Goal: Task Accomplishment & Management: Complete application form

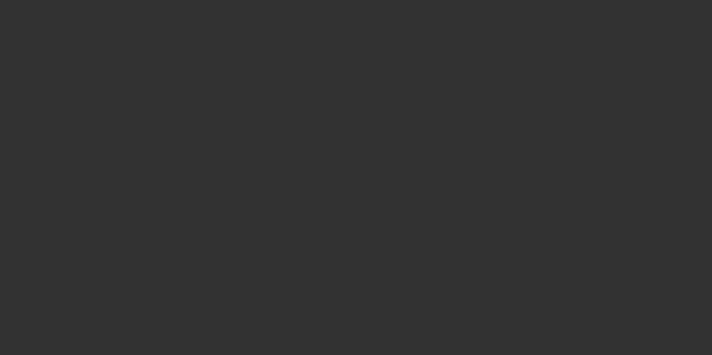
drag, startPoint x: 392, startPoint y: 275, endPoint x: 395, endPoint y: 241, distance: 33.8
click at [395, 241] on div at bounding box center [356, 177] width 712 height 355
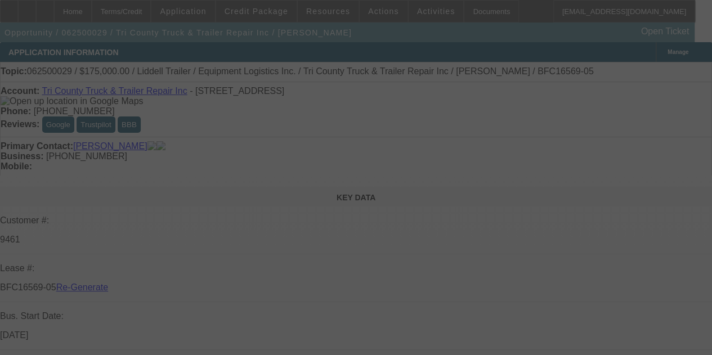
select select "4"
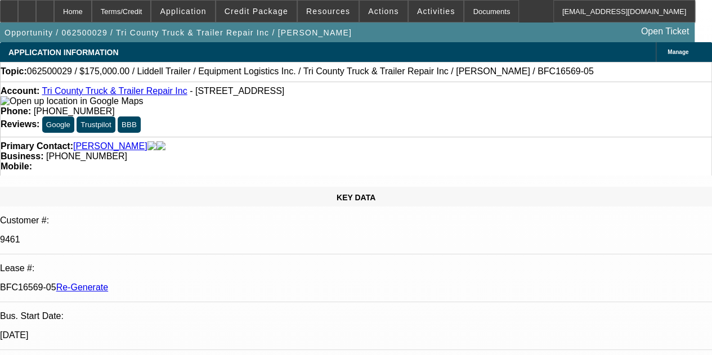
select select "0"
select select "6"
click at [316, 35] on div "Opportunity / 062500029 / Tri County Truck & Trailer Repair Inc / Cachinero, Pa…" at bounding box center [347, 33] width 695 height 20
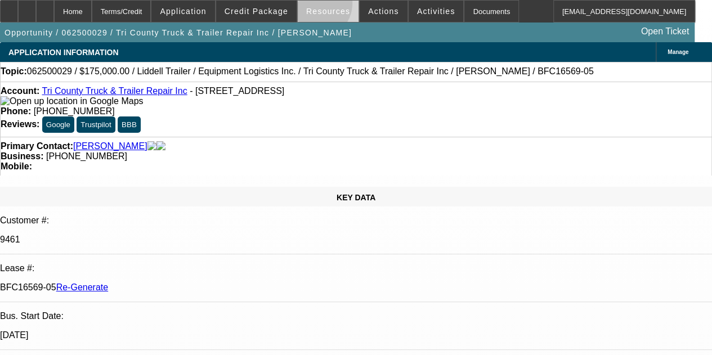
click at [315, 6] on span at bounding box center [328, 11] width 61 height 27
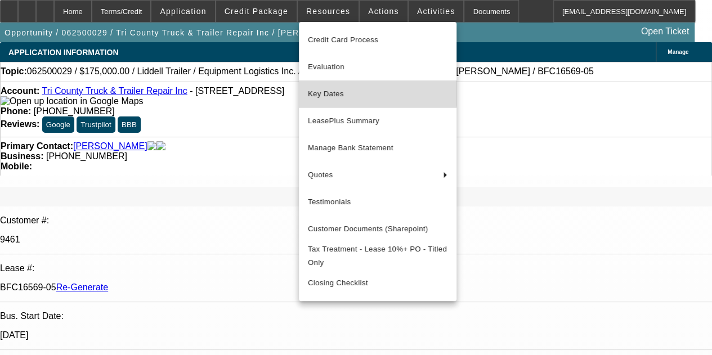
click at [331, 88] on span "Key Dates" at bounding box center [378, 94] width 140 height 14
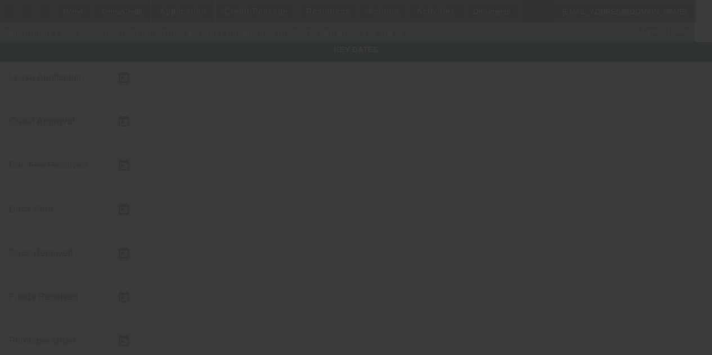
type input "[DATE]"
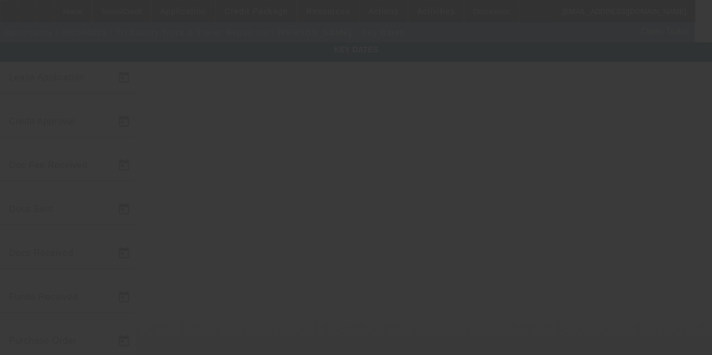
type input "[DATE]"
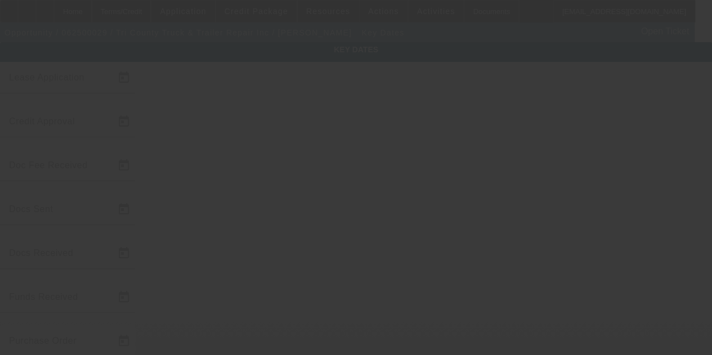
type input "[DATE]"
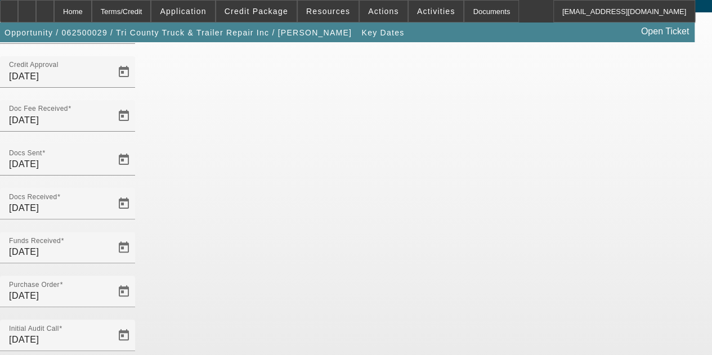
scroll to position [73, 0]
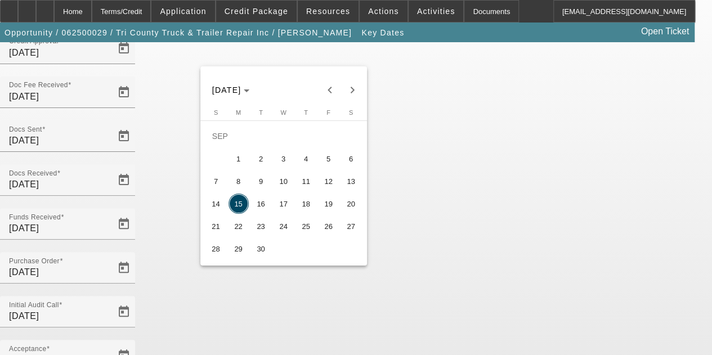
click at [306, 206] on span "18" at bounding box center [306, 204] width 20 height 20
type input "[DATE]"
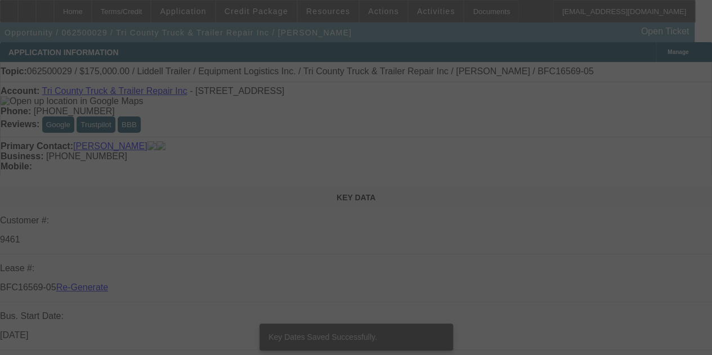
select select "4"
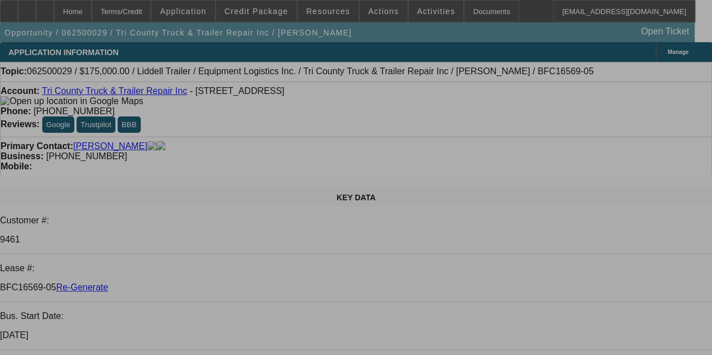
select select "0"
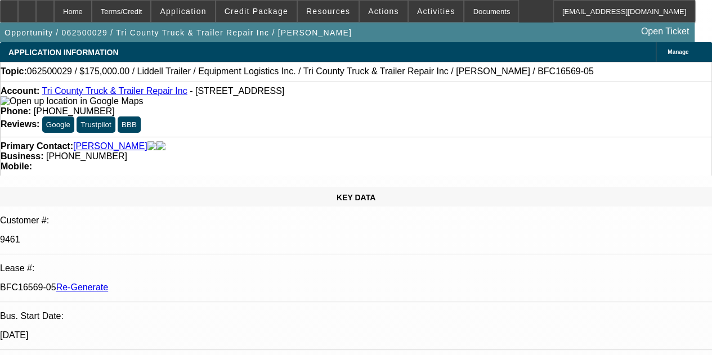
select select "0"
select select "6"
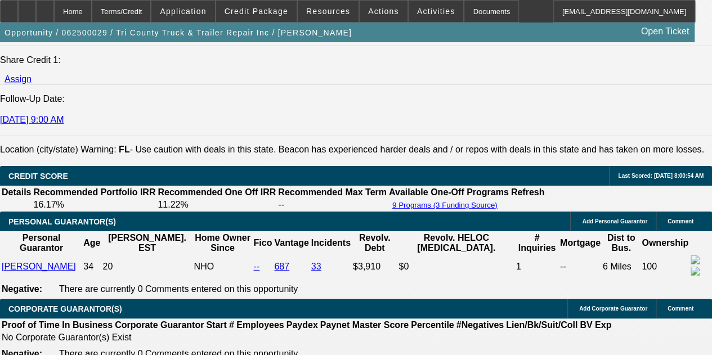
scroll to position [1005, 0]
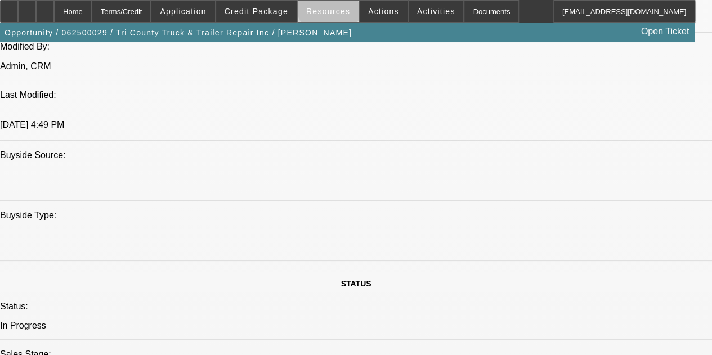
click at [331, 7] on span "Resources" at bounding box center [328, 11] width 44 height 9
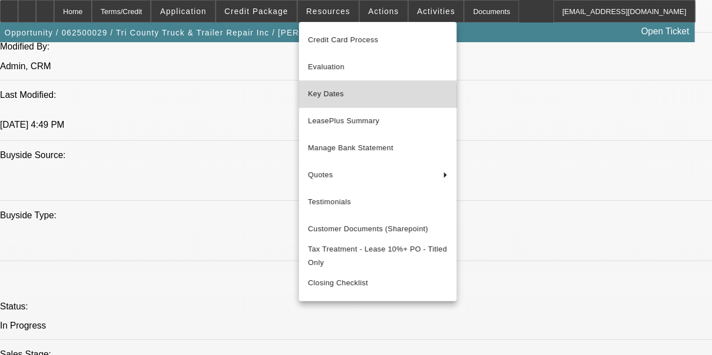
click at [331, 99] on span "Key Dates" at bounding box center [378, 94] width 140 height 14
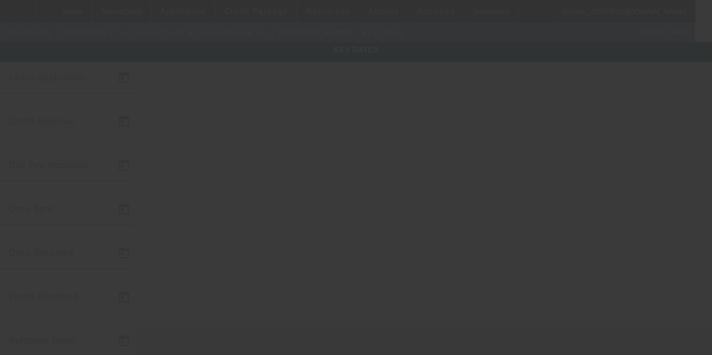
type input "[DATE]"
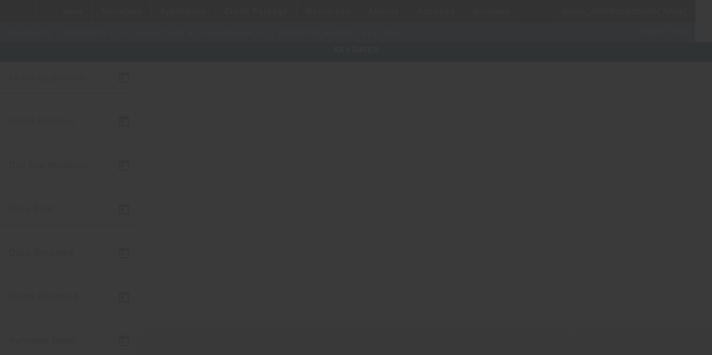
type input "[DATE]"
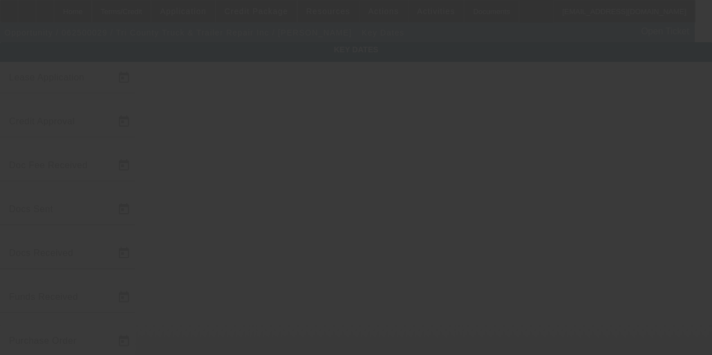
type input "[DATE]"
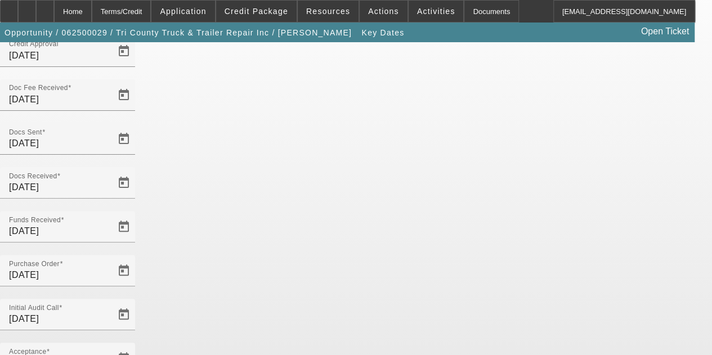
scroll to position [73, 0]
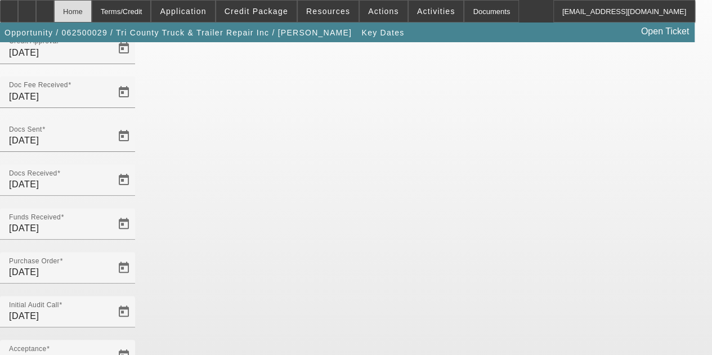
click at [92, 11] on div "Home" at bounding box center [73, 11] width 38 height 23
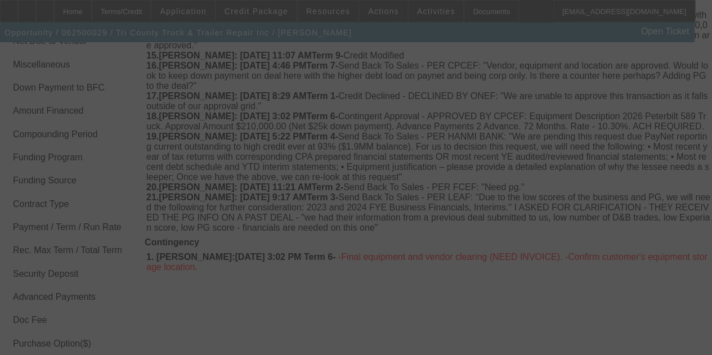
scroll to position [2100, 0]
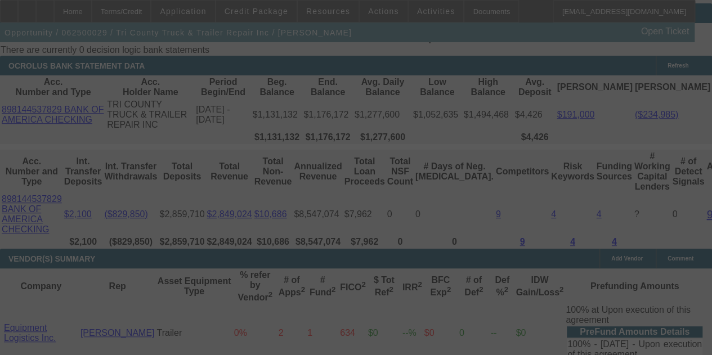
select select "4"
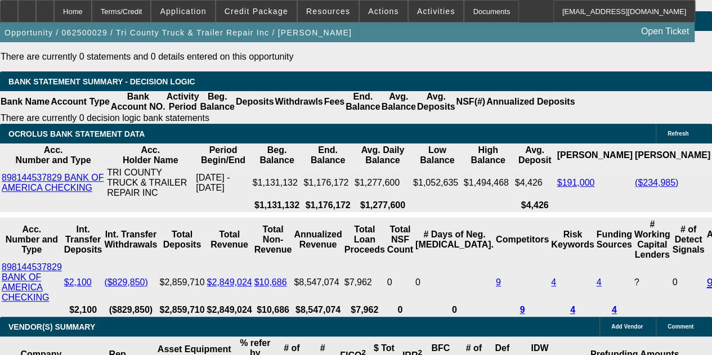
select select "0"
select select "6"
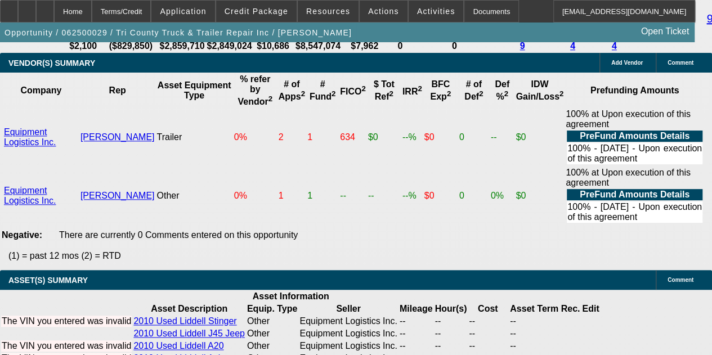
scroll to position [2740, 0]
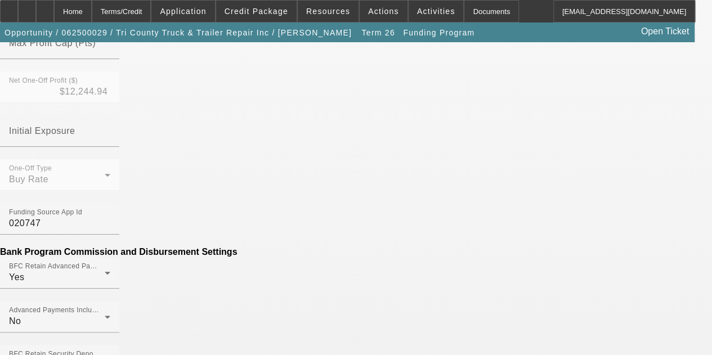
scroll to position [504, 0]
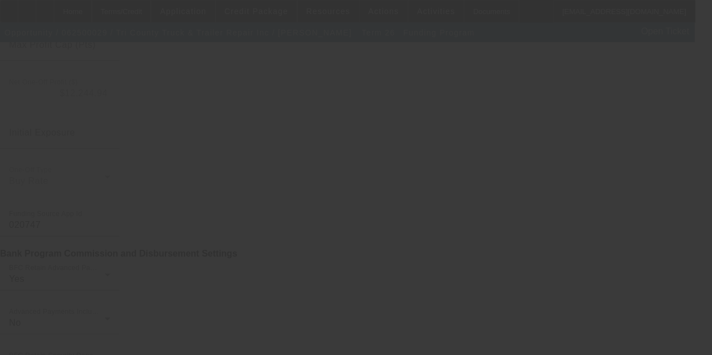
click at [640, 126] on div at bounding box center [356, 177] width 712 height 355
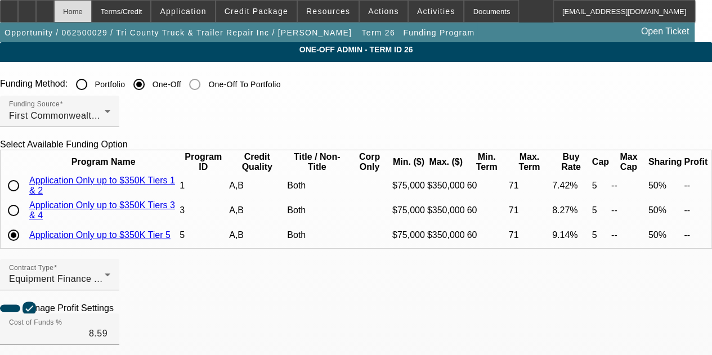
click at [92, 15] on div "Home" at bounding box center [73, 11] width 38 height 23
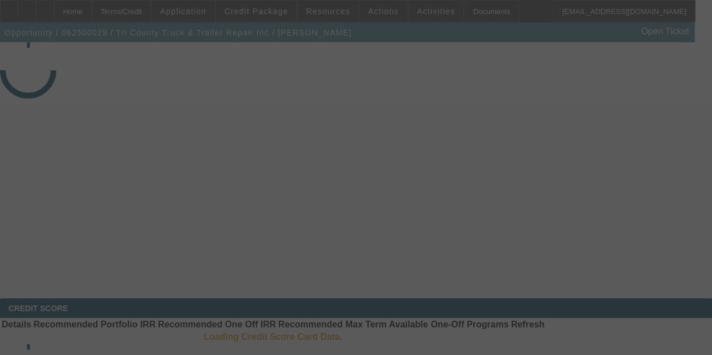
select select "4"
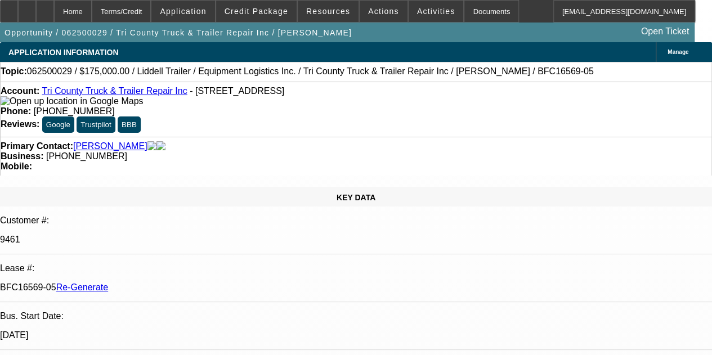
select select "0"
select select "6"
click at [337, 9] on span "Resources" at bounding box center [328, 11] width 44 height 9
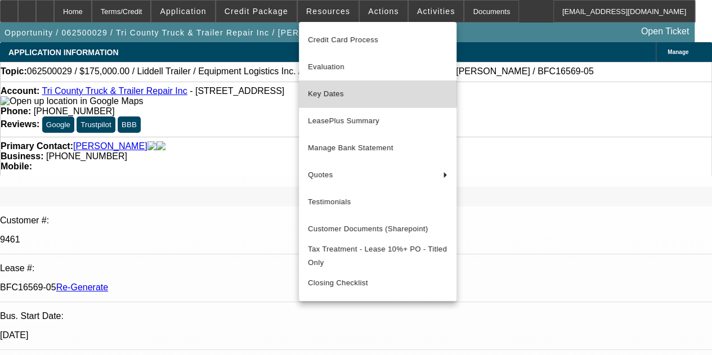
click at [333, 91] on span "Key Dates" at bounding box center [378, 94] width 140 height 14
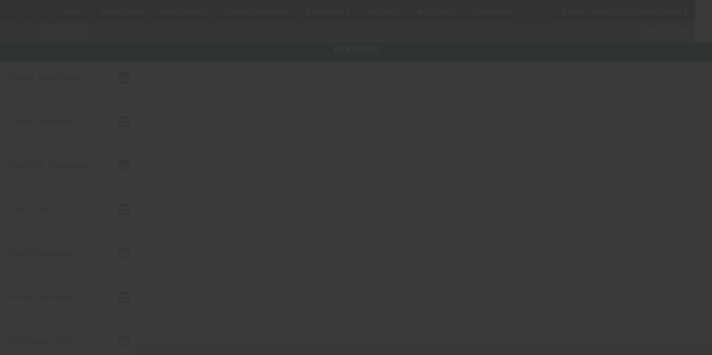
type input "[DATE]"
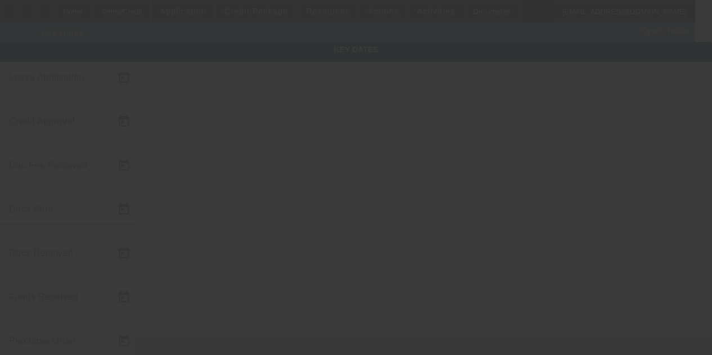
type input "[DATE]"
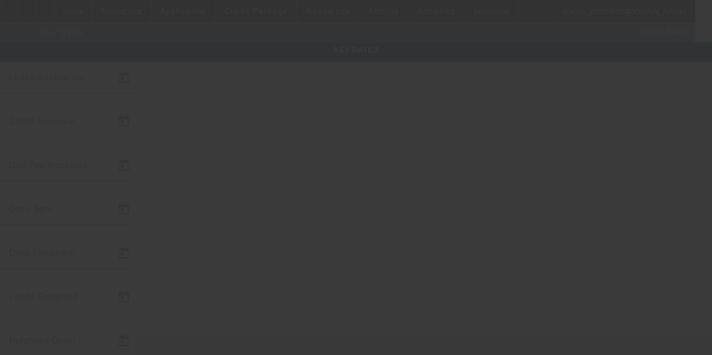
type input "[DATE]"
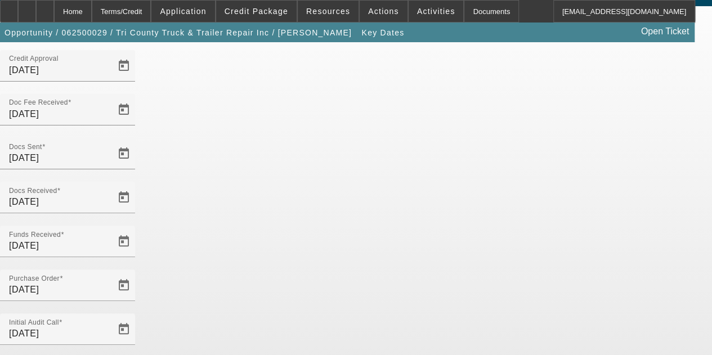
scroll to position [32, 0]
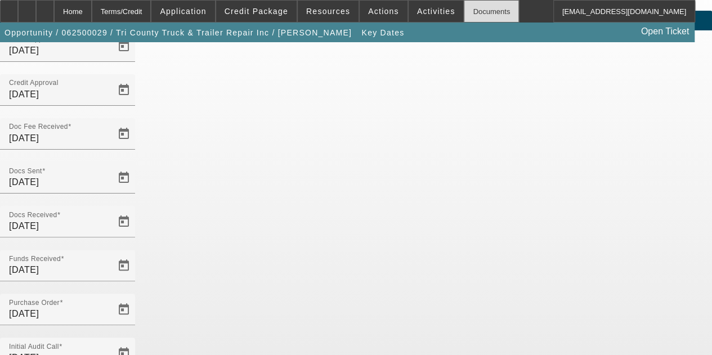
click at [464, 12] on div "Documents" at bounding box center [491, 11] width 55 height 23
click at [92, 11] on div "Home" at bounding box center [73, 11] width 38 height 23
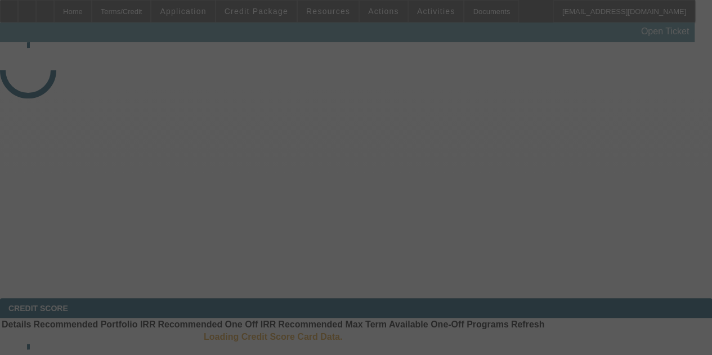
select select "4"
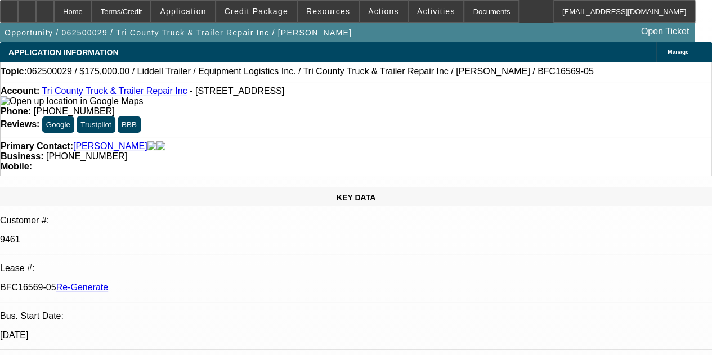
select select "0"
select select "6"
click at [417, 12] on span "Activities" at bounding box center [436, 11] width 38 height 9
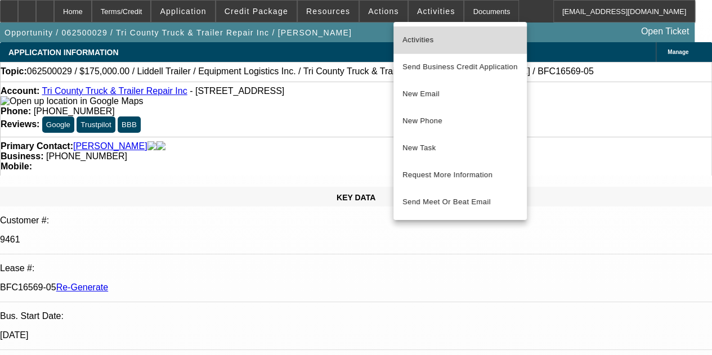
click at [419, 37] on span "Activities" at bounding box center [459, 40] width 115 height 14
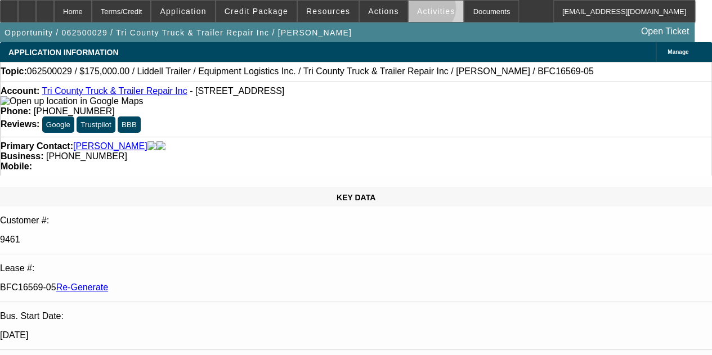
click at [417, 10] on span "Activities" at bounding box center [436, 11] width 38 height 9
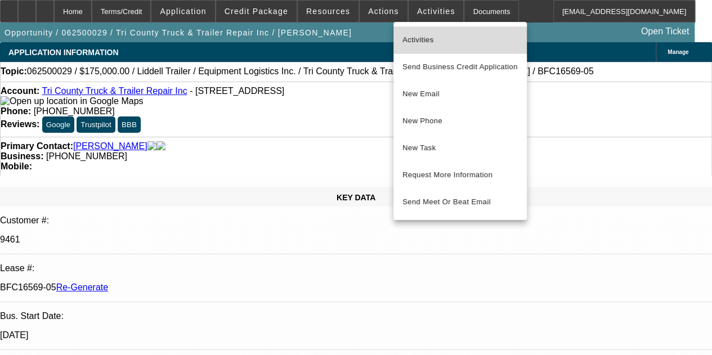
click at [415, 42] on span "Activities" at bounding box center [459, 40] width 115 height 14
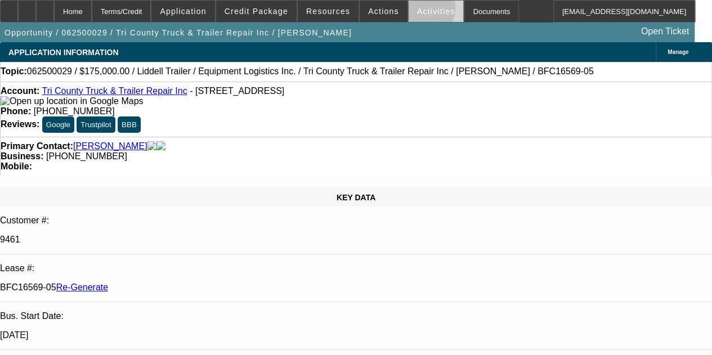
click at [417, 11] on span "Activities" at bounding box center [436, 11] width 38 height 9
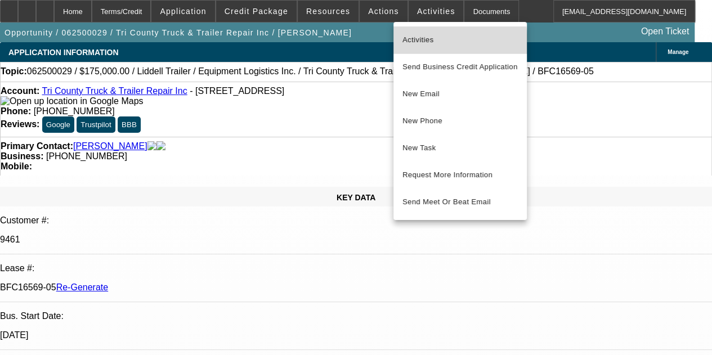
click at [413, 46] on span "Activities" at bounding box center [459, 40] width 115 height 14
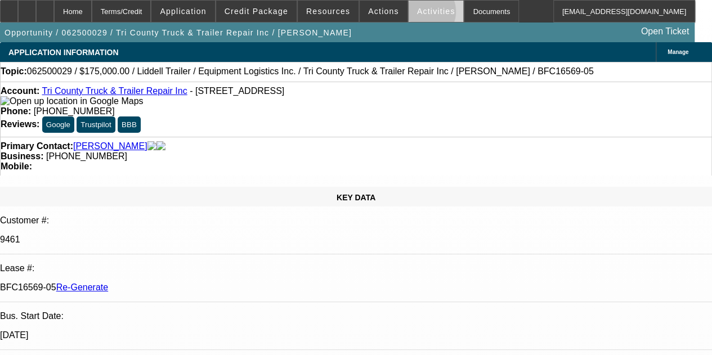
click at [417, 14] on span "Activities" at bounding box center [436, 11] width 38 height 9
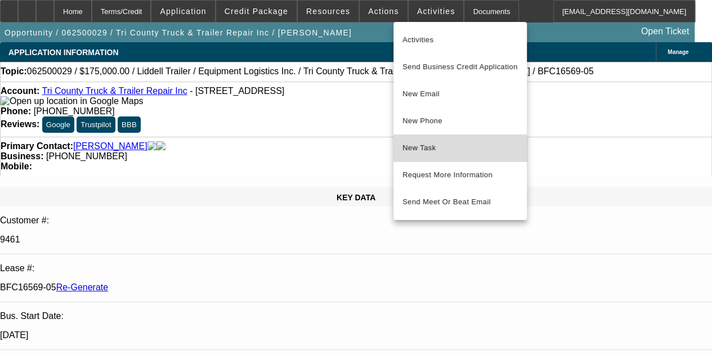
click at [416, 150] on span "New Task" at bounding box center [459, 148] width 115 height 14
